Goal: Find specific page/section: Find specific page/section

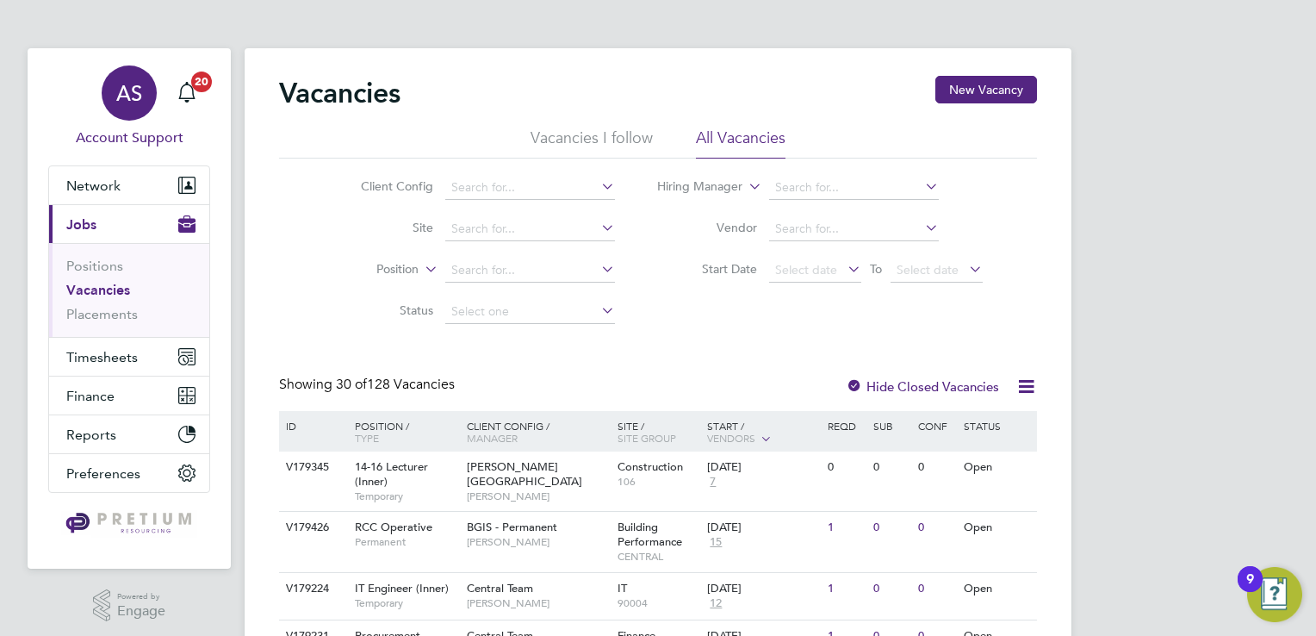
click at [127, 104] on span "AS" at bounding box center [129, 93] width 26 height 22
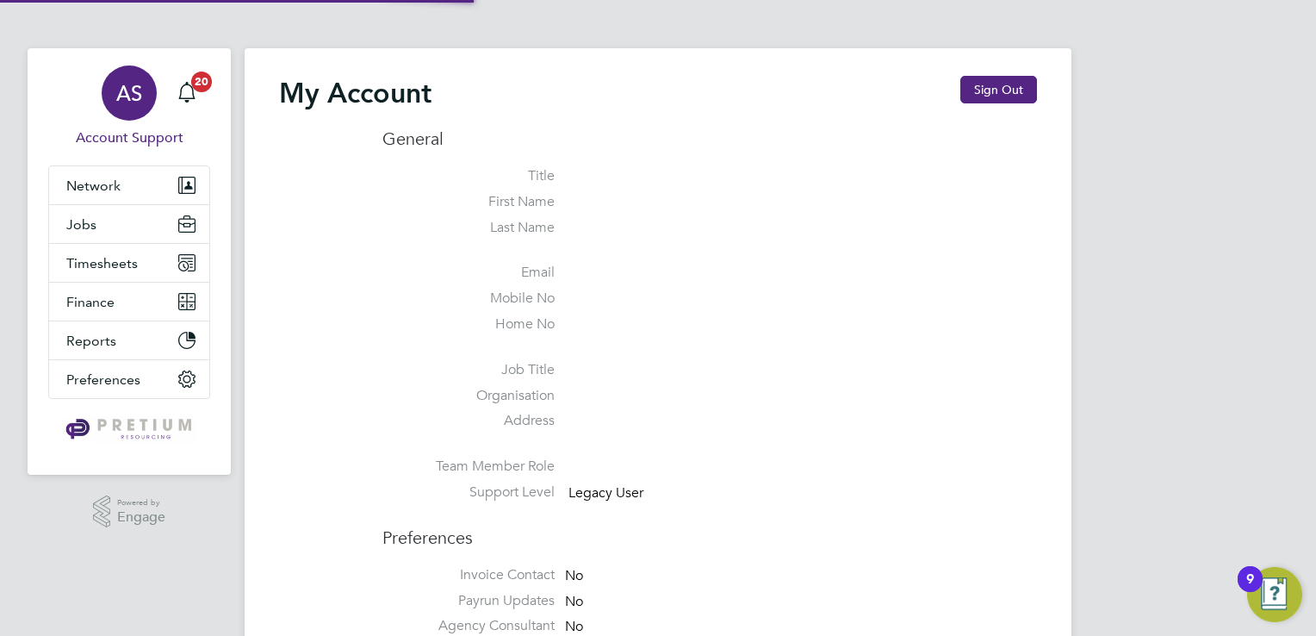
type input "G4s@pretiumresourcing.co.uk"
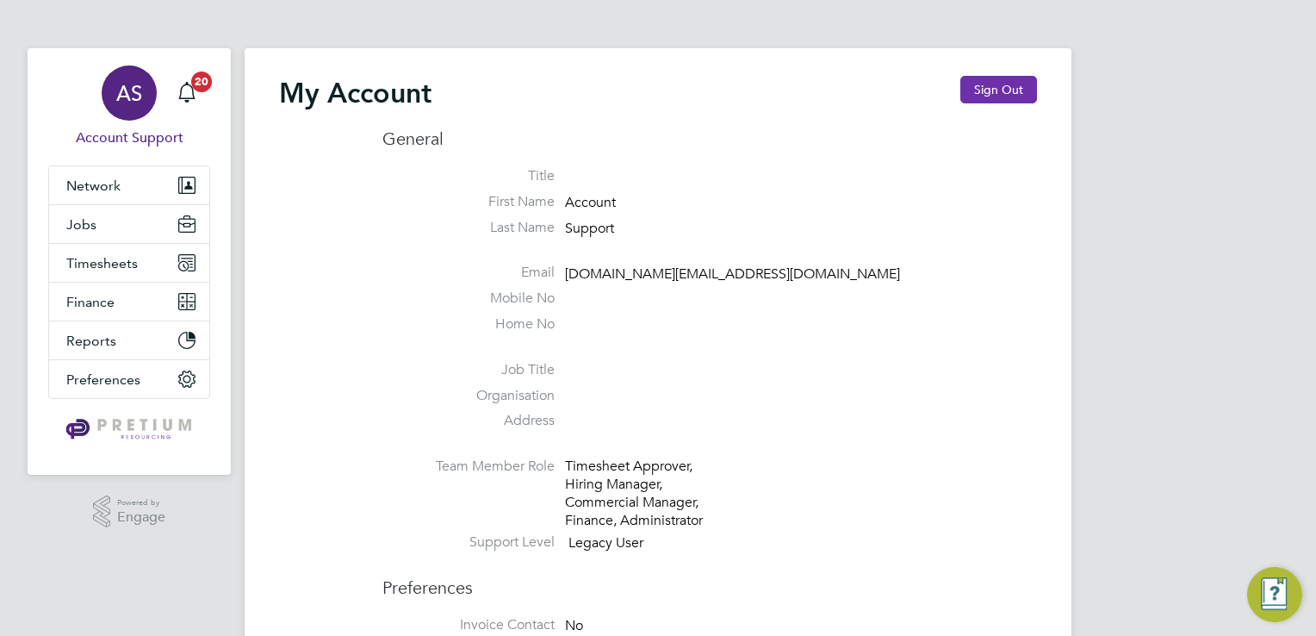
click at [989, 98] on button "Sign Out" at bounding box center [998, 90] width 77 height 28
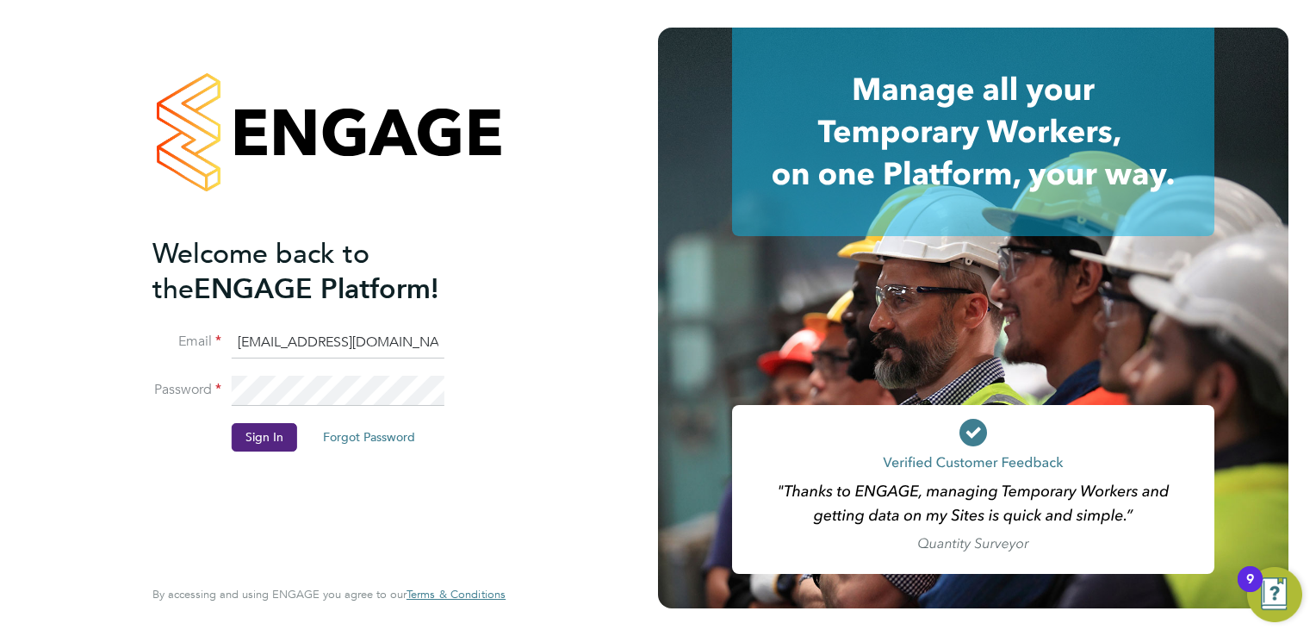
click at [286, 343] on input "G4s@pretiumresourcing.co.uk" at bounding box center [338, 342] width 213 height 31
type input "ncc@pretiumresourcing.co.uk"
click at [262, 432] on button "Sign In" at bounding box center [264, 437] width 65 height 28
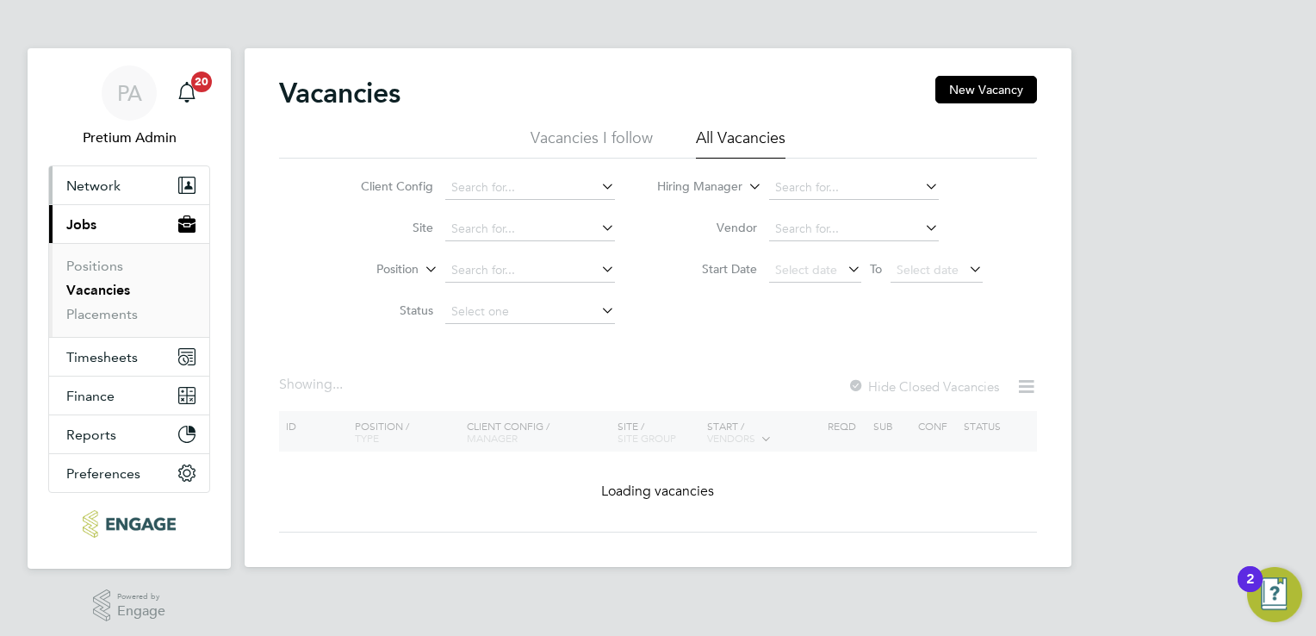
click at [128, 195] on button "Network" at bounding box center [129, 185] width 160 height 38
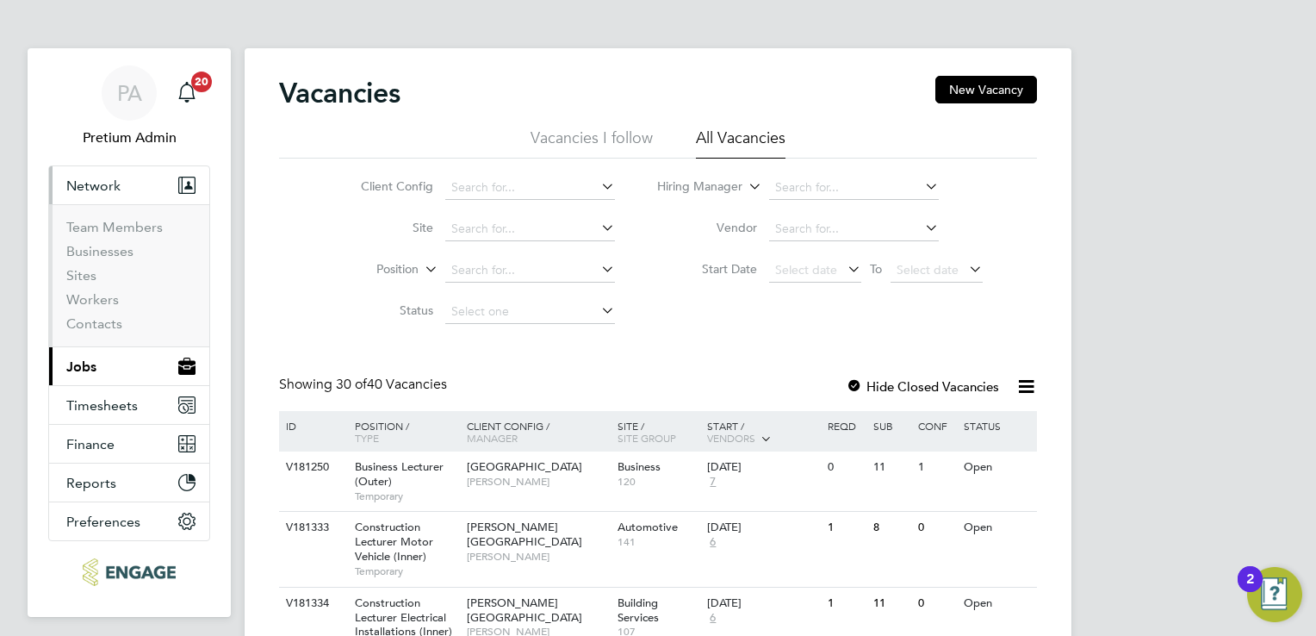
click at [115, 370] on button "Current page: Jobs" at bounding box center [129, 366] width 160 height 38
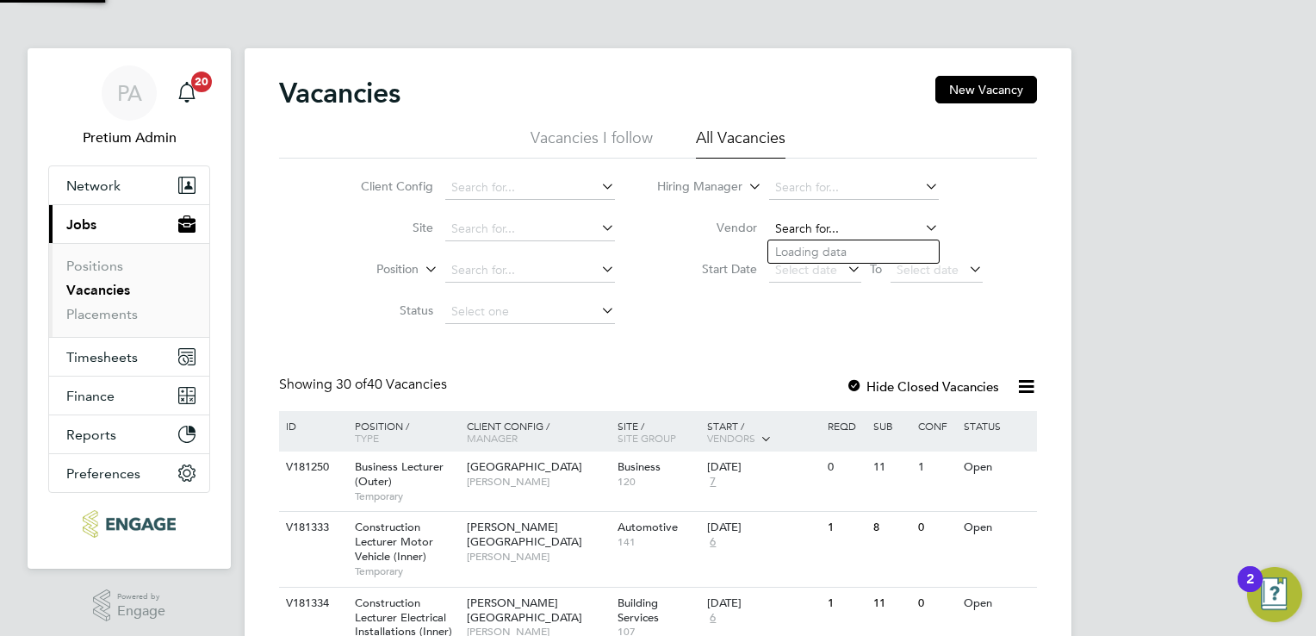
click at [808, 231] on input at bounding box center [854, 229] width 170 height 24
click at [845, 253] on li "Dove tail And Slate Limited" at bounding box center [853, 251] width 171 height 23
type input "Dovetail And Slate Limited"
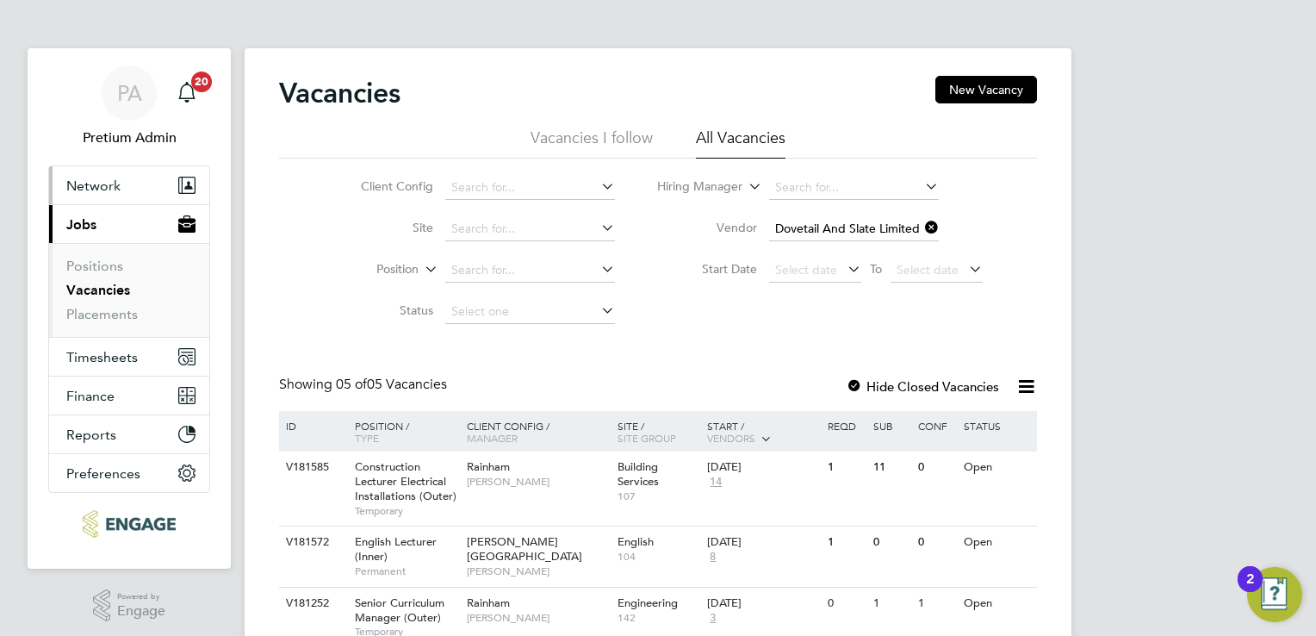
click at [141, 190] on button "Network" at bounding box center [129, 185] width 160 height 38
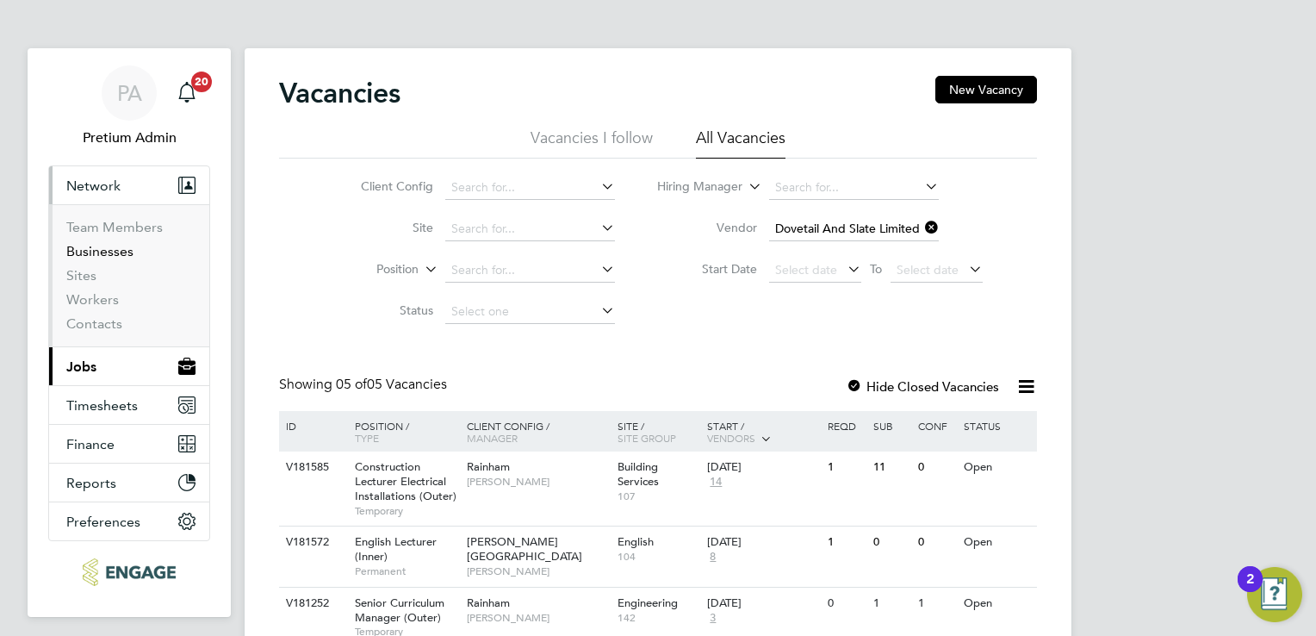
click at [114, 248] on link "Businesses" at bounding box center [99, 251] width 67 height 16
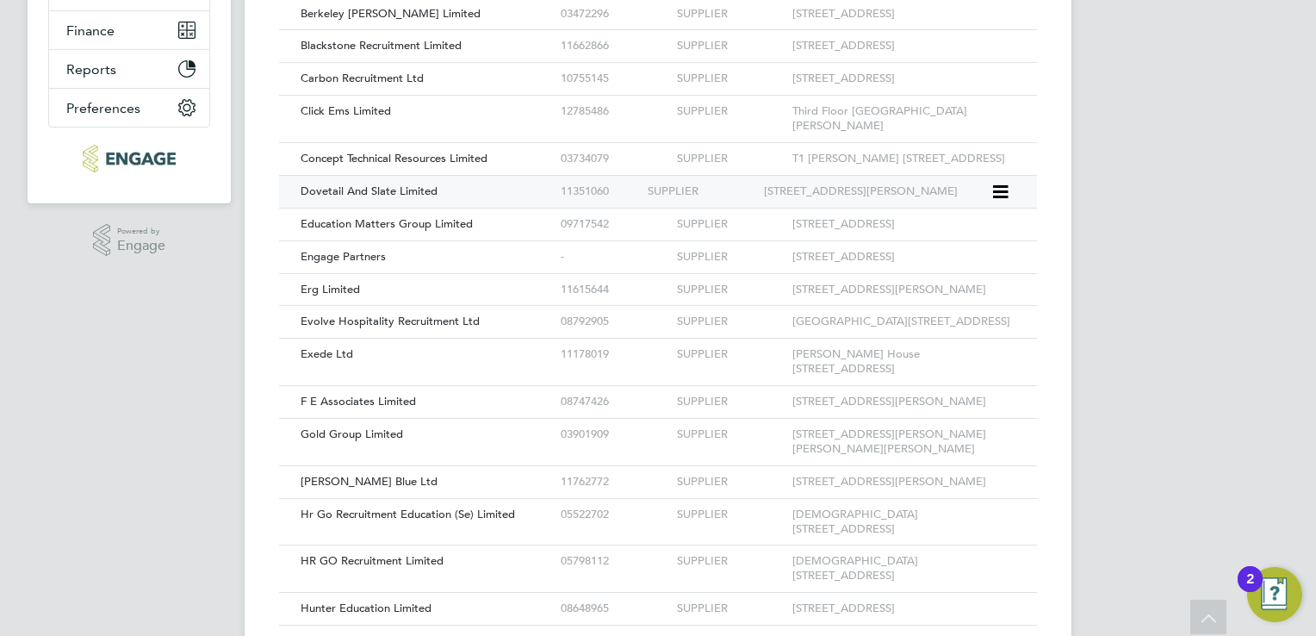
click at [524, 208] on div "Dovetail And Slate Limited 11351060 SUPPLIER First Floor, Braebourne House Wood…" at bounding box center [658, 191] width 758 height 33
click at [434, 198] on span "Dovetail And Slate Limited" at bounding box center [369, 190] width 137 height 15
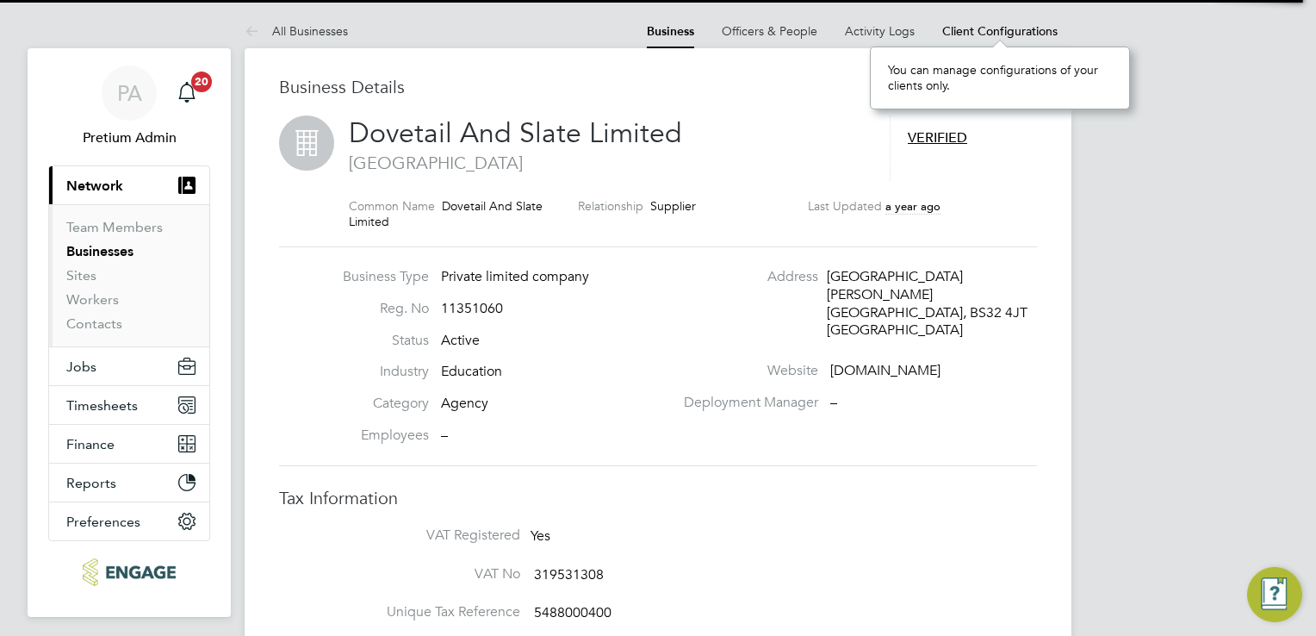
scroll to position [62, 259]
click at [1002, 27] on span "Client Configurations" at bounding box center [999, 31] width 115 height 16
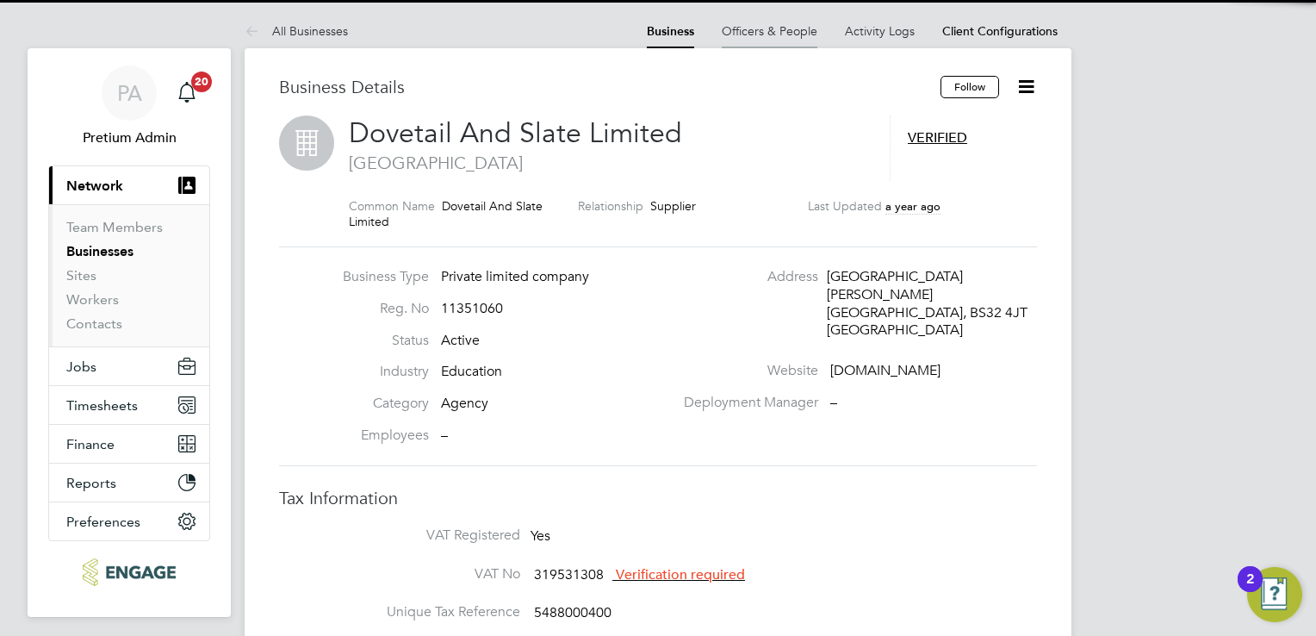
click at [782, 34] on link "Officers & People" at bounding box center [770, 31] width 96 height 16
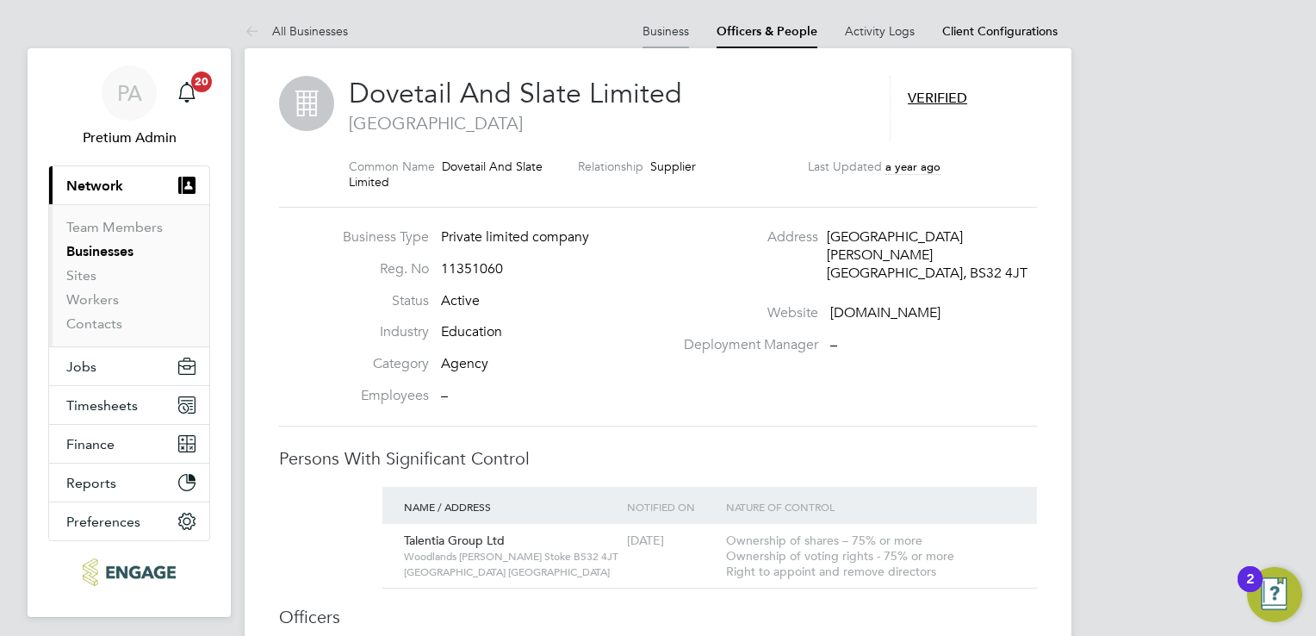
click at [678, 34] on link "Business" at bounding box center [666, 31] width 47 height 16
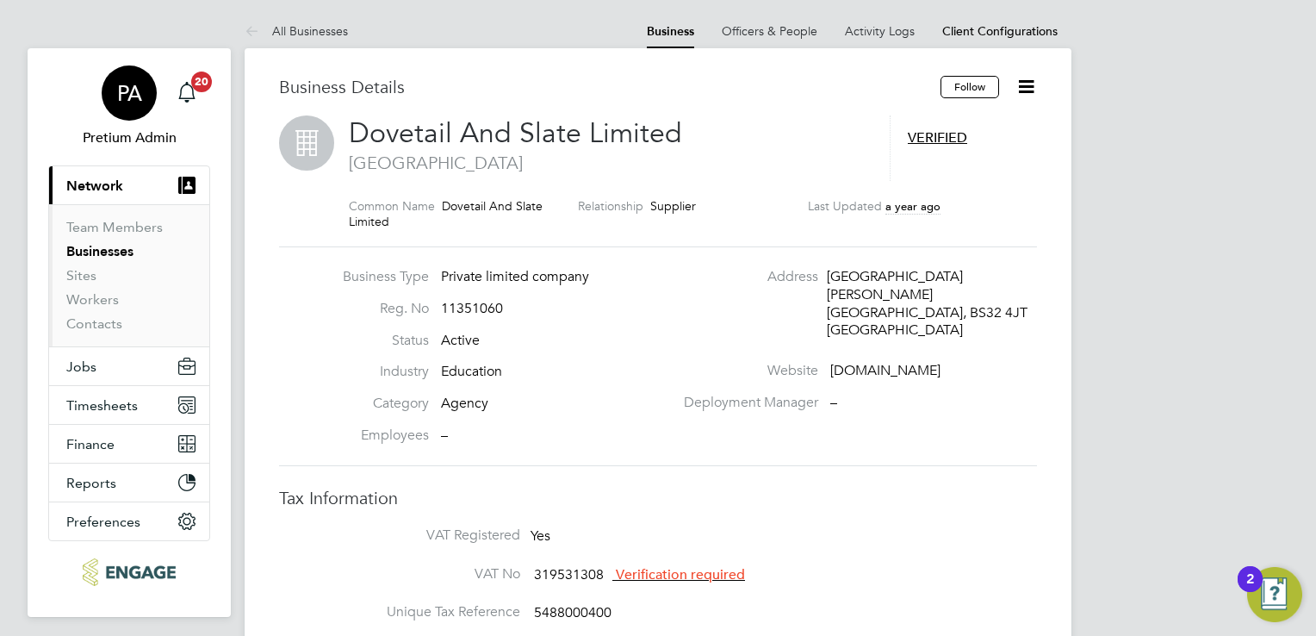
click at [138, 91] on span "PA" at bounding box center [129, 93] width 25 height 22
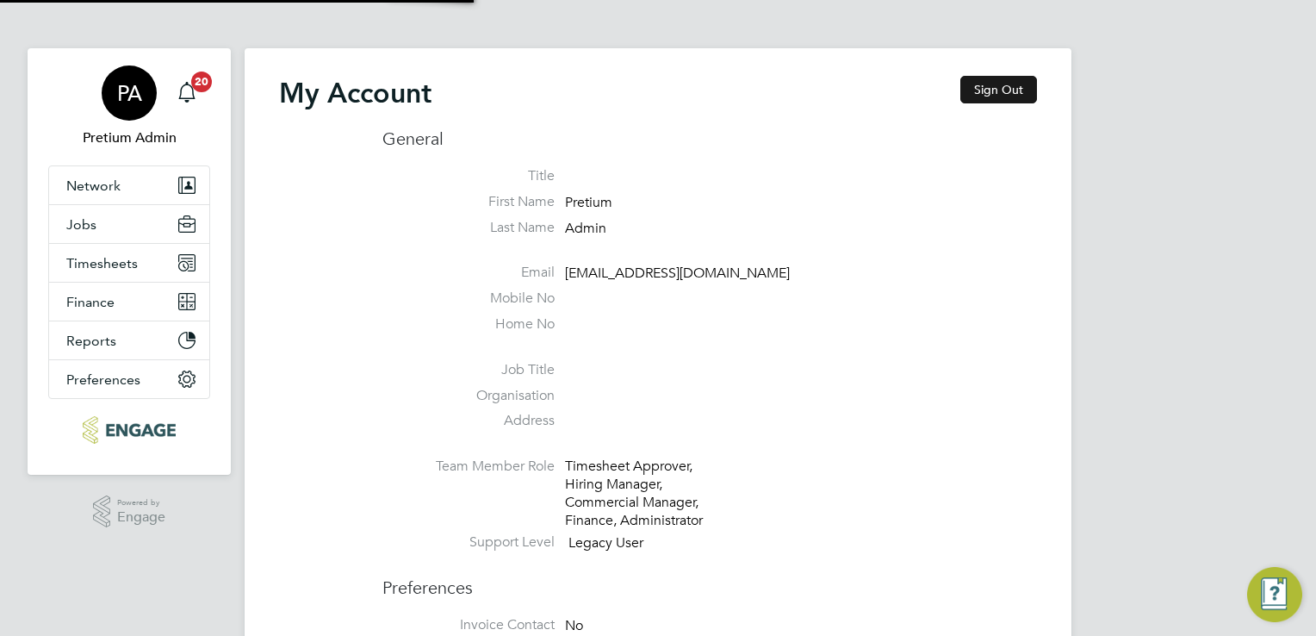
type input "account.support@pretiumresourcing.co.uk"
click at [989, 95] on button "Sign Out" at bounding box center [998, 90] width 77 height 28
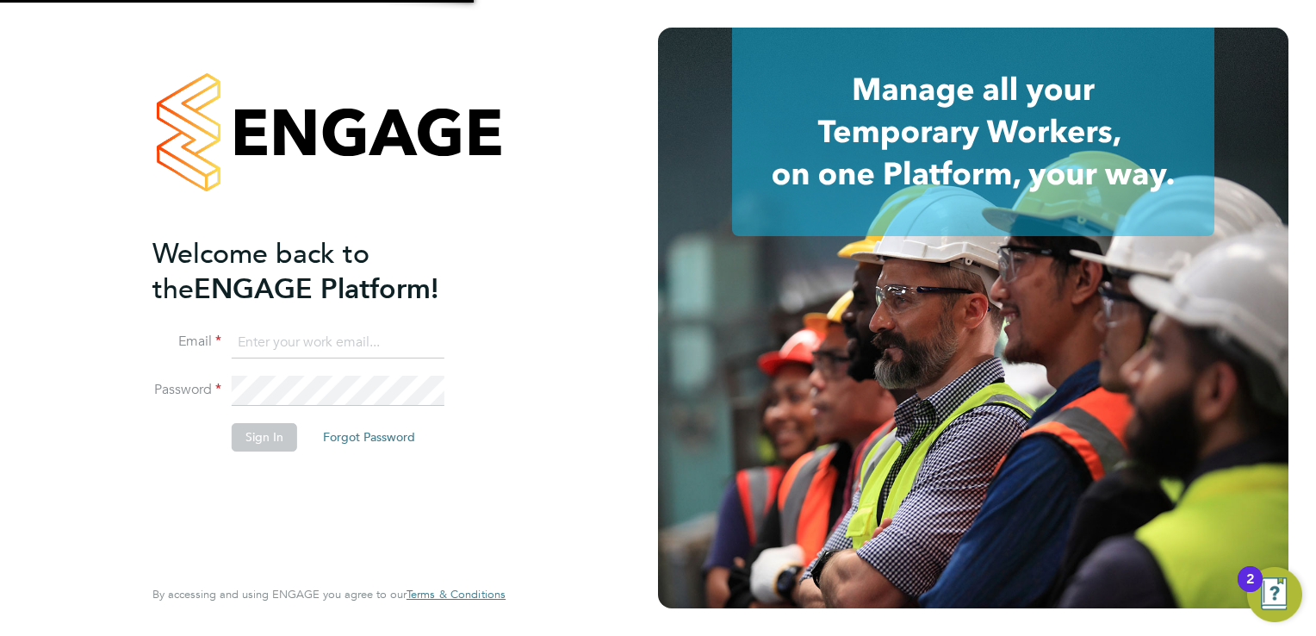
type input "account.support@pretiumresourcing.co.uk"
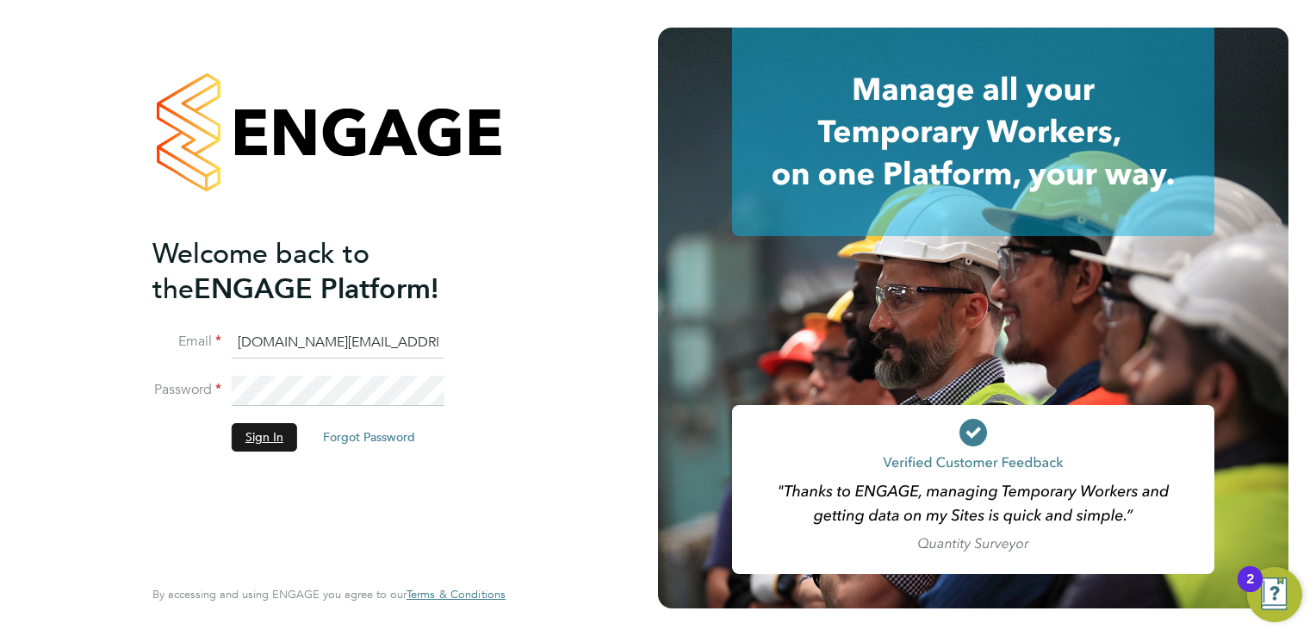
click at [271, 441] on button "Sign In" at bounding box center [264, 437] width 65 height 28
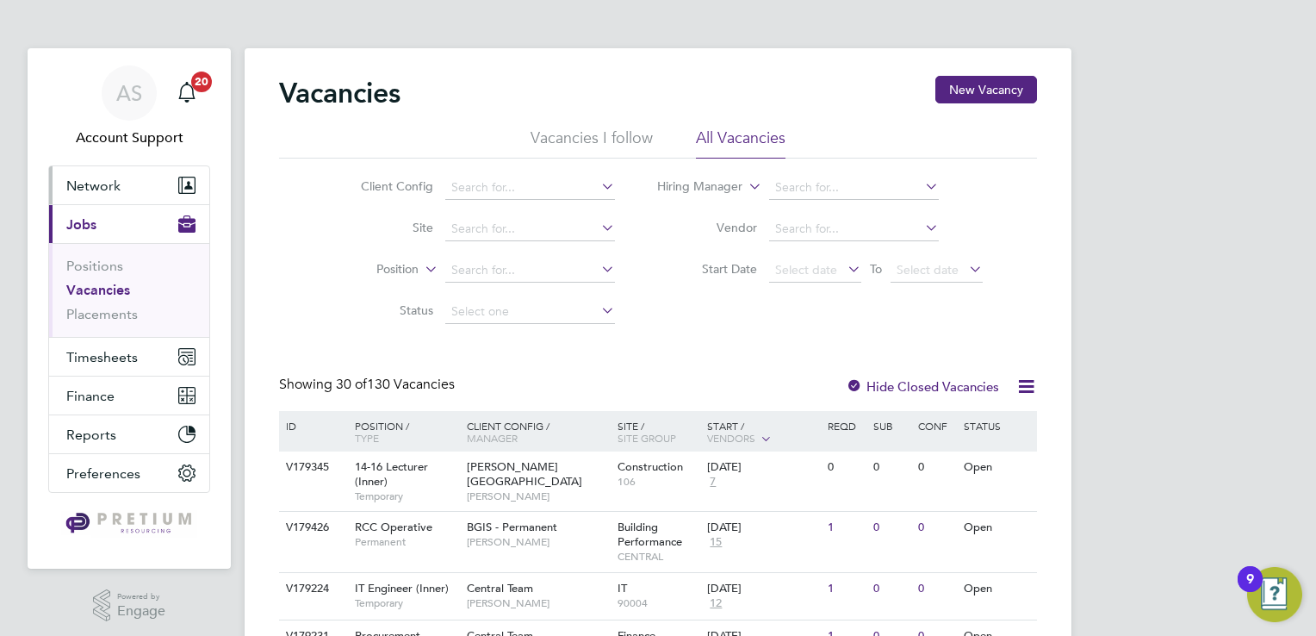
click at [103, 180] on span "Network" at bounding box center [93, 185] width 54 height 16
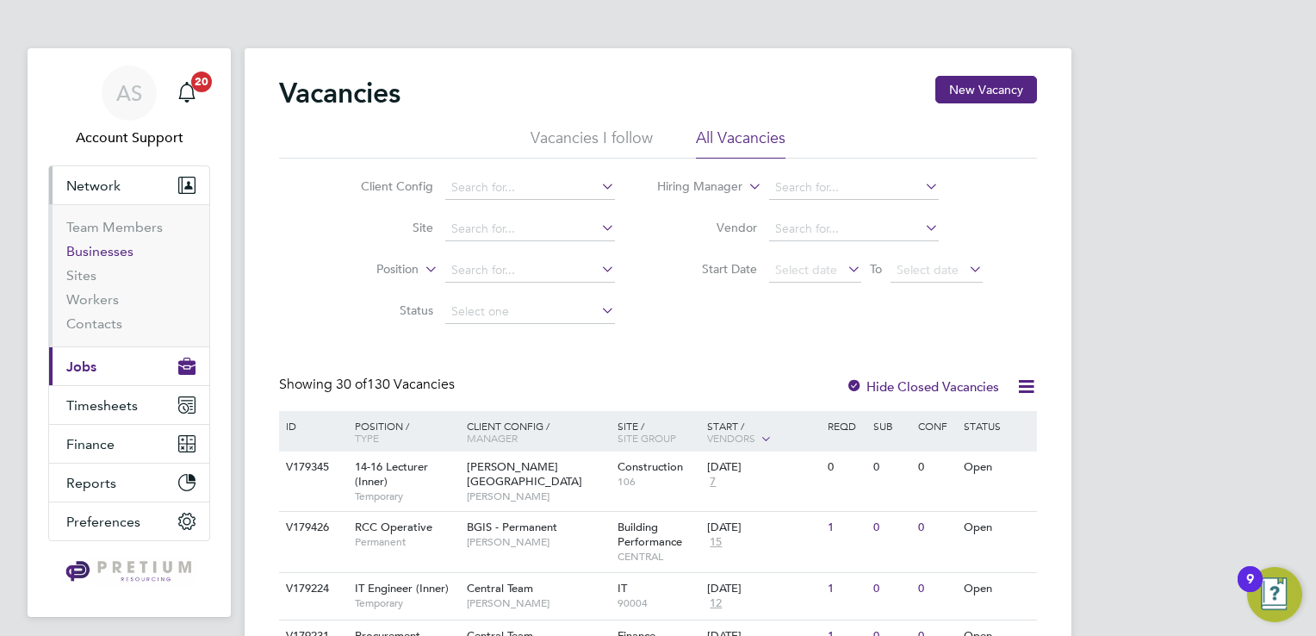
click at [114, 252] on link "Businesses" at bounding box center [99, 251] width 67 height 16
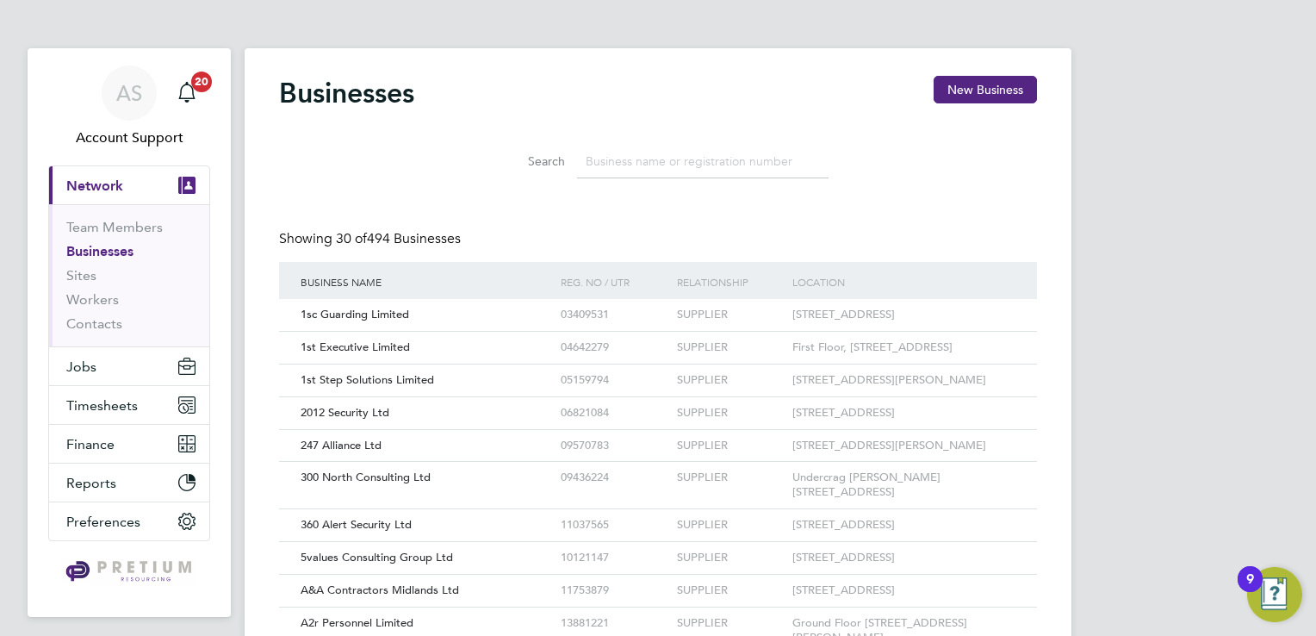
click at [642, 163] on input at bounding box center [703, 162] width 252 height 34
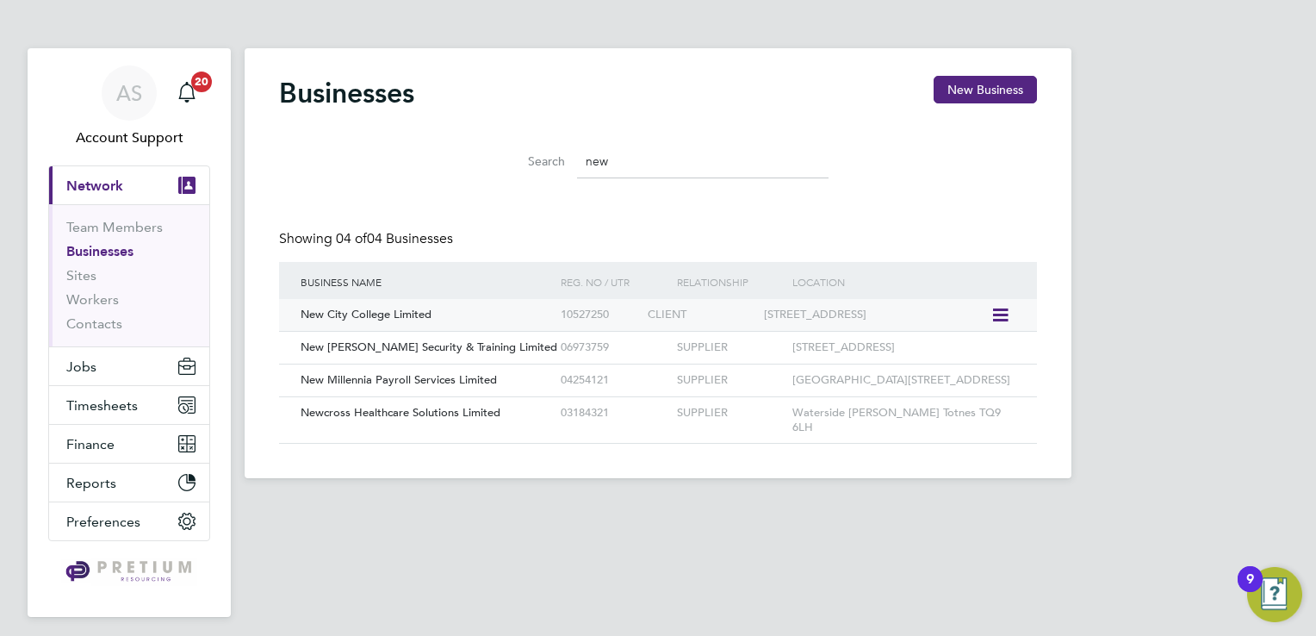
type input "new"
click at [500, 319] on div "New City College Limited" at bounding box center [426, 315] width 260 height 32
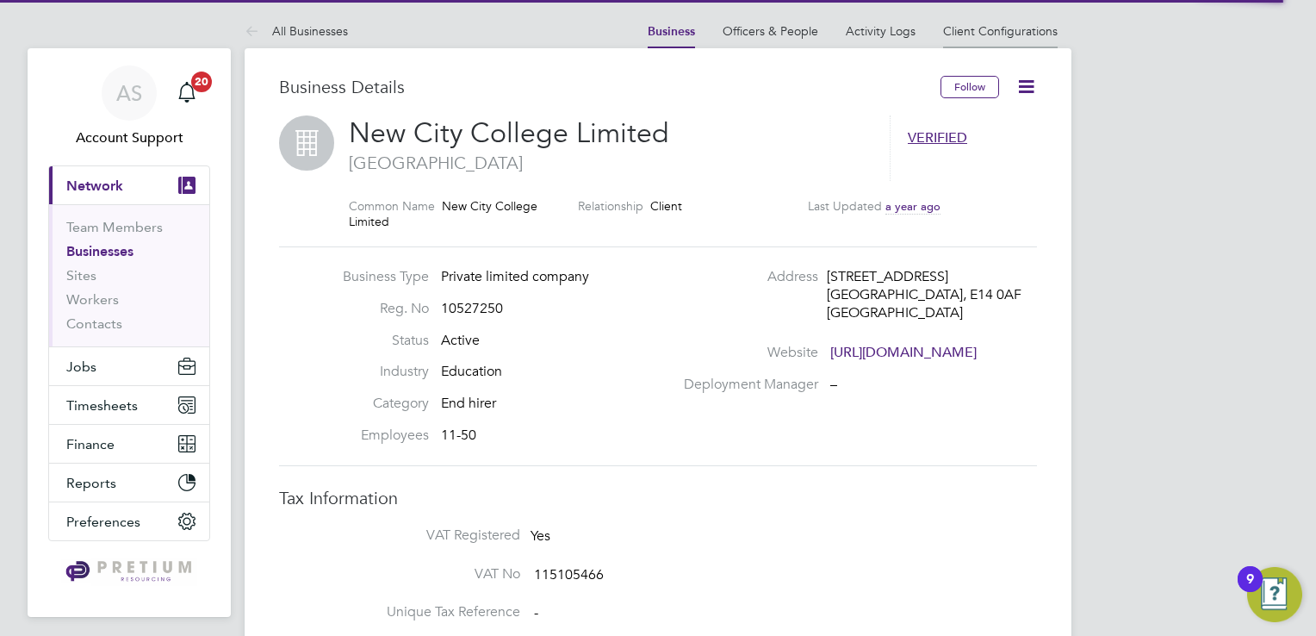
click at [973, 33] on link "Client Configurations" at bounding box center [1000, 31] width 115 height 16
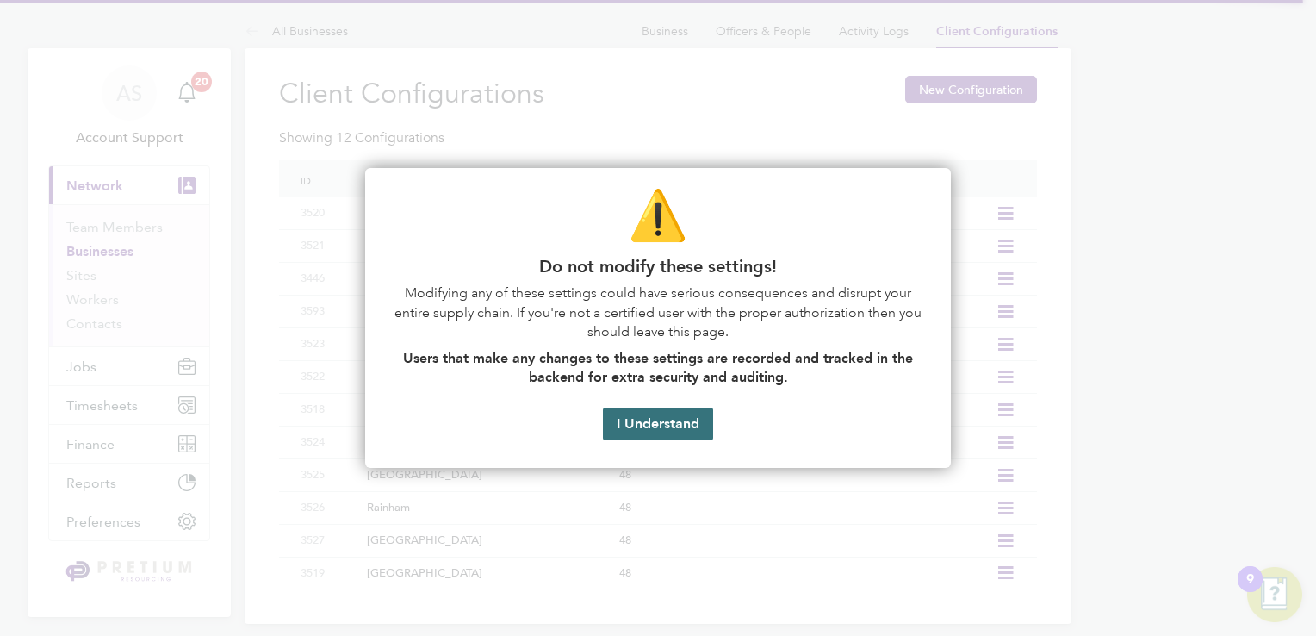
click at [674, 415] on button "I Understand" at bounding box center [658, 423] width 110 height 33
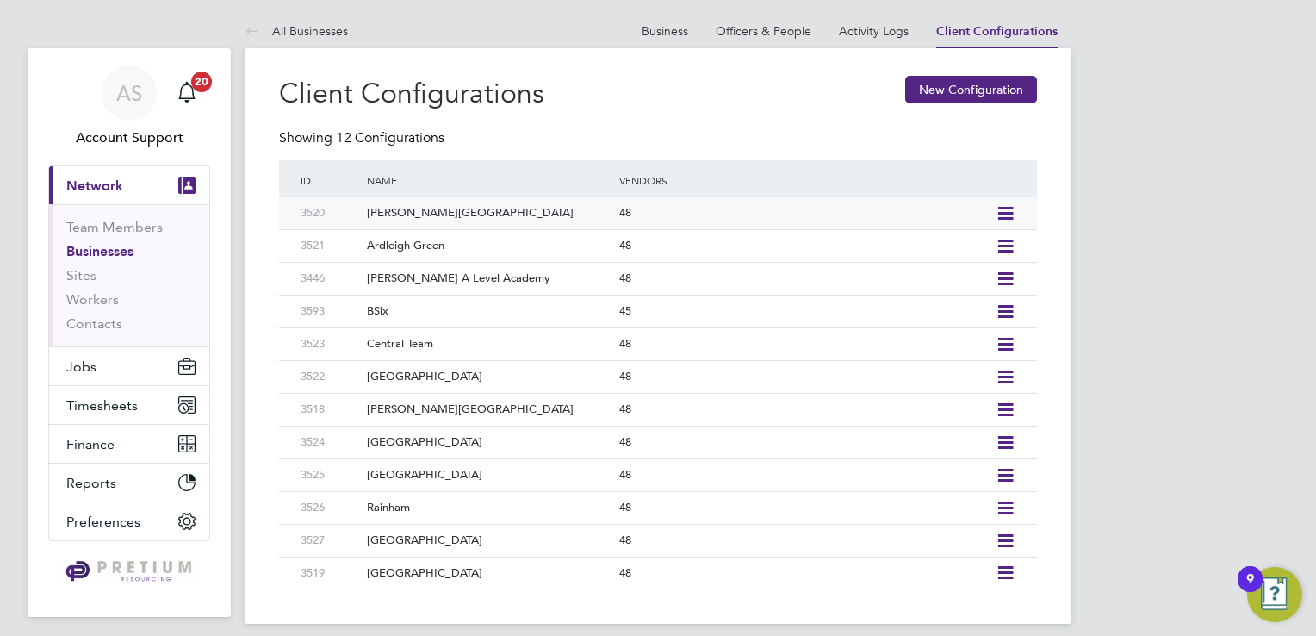
click at [940, 217] on div "48" at bounding box center [803, 213] width 376 height 32
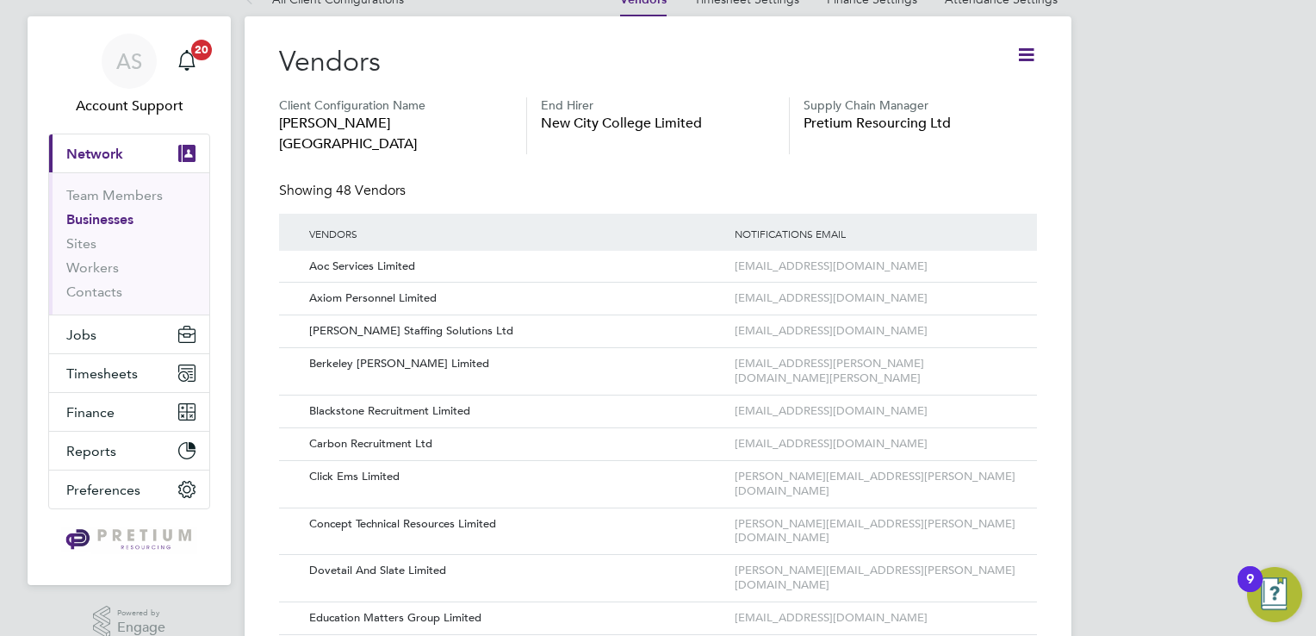
scroll to position [34, 0]
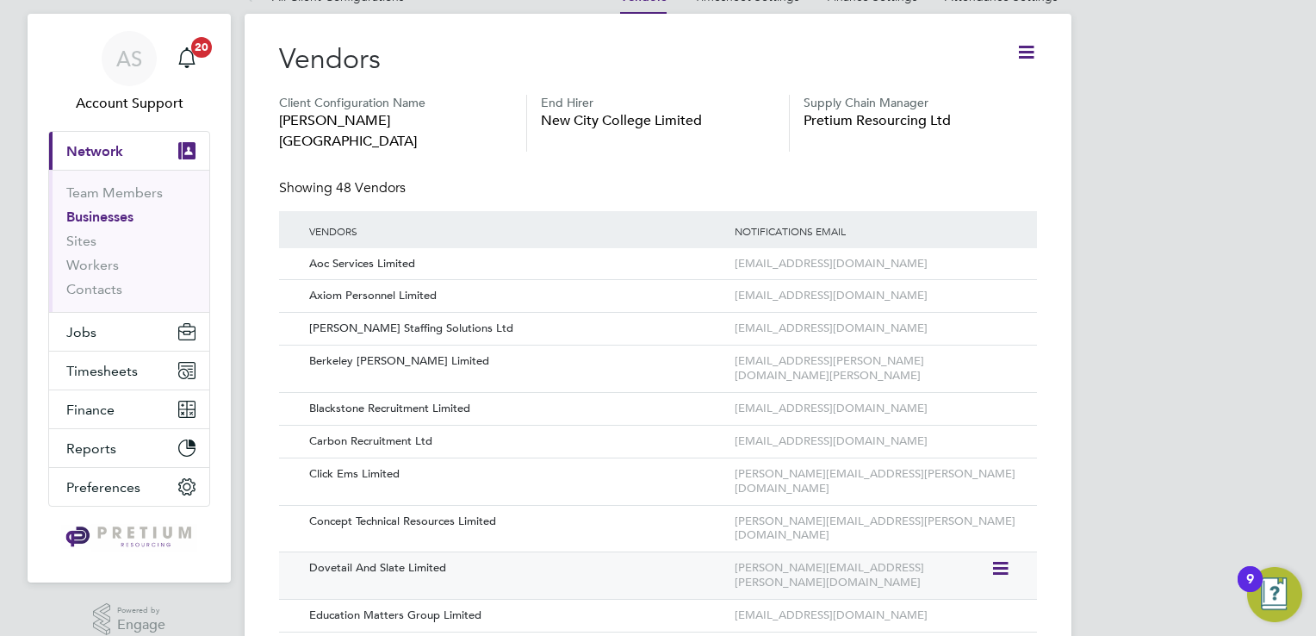
click at [681, 552] on div "Dovetail And Slate Limited" at bounding box center [513, 568] width 434 height 32
click at [1002, 558] on icon at bounding box center [999, 568] width 17 height 21
click at [942, 540] on li "Edit Vendor" at bounding box center [954, 543] width 110 height 24
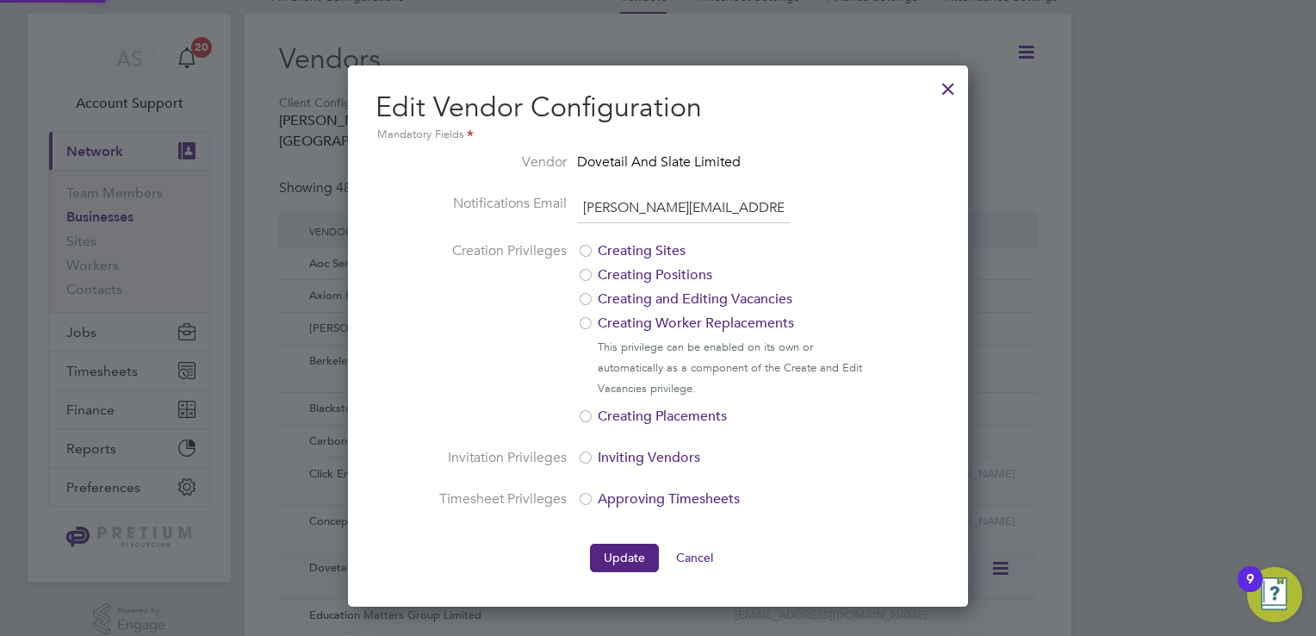
scroll to position [541, 621]
drag, startPoint x: 770, startPoint y: 205, endPoint x: 512, endPoint y: 201, distance: 258.5
click at [512, 201] on li "Notifications Email jon.heller@dovetailslate.co.uk" at bounding box center [658, 217] width 441 height 48
